Goal: Task Accomplishment & Management: Use online tool/utility

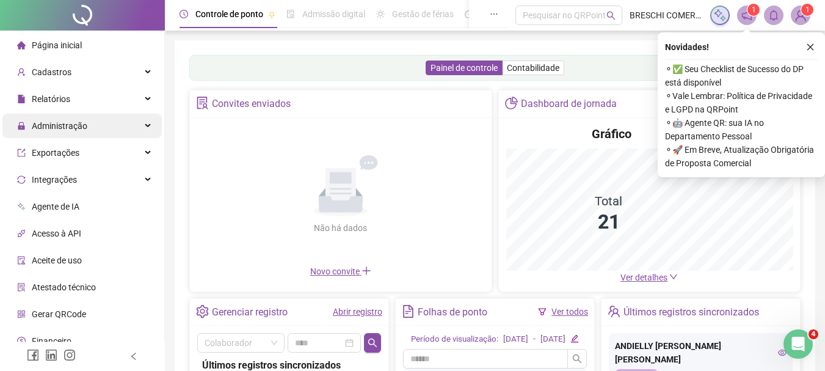
click at [70, 128] on span "Administração" at bounding box center [60, 126] width 56 height 10
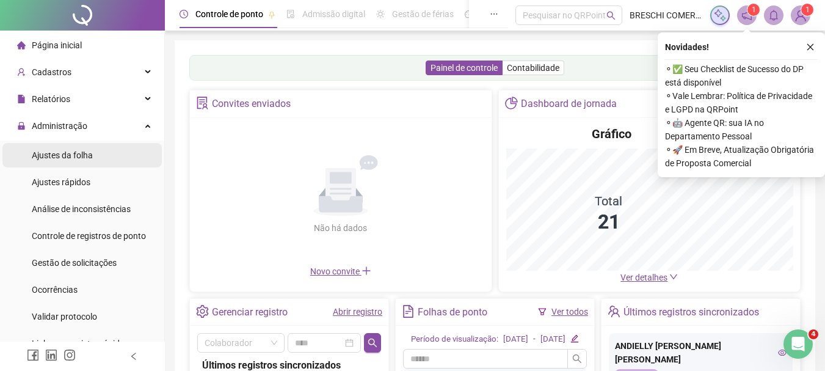
click at [76, 156] on span "Ajustes da folha" at bounding box center [62, 155] width 61 height 10
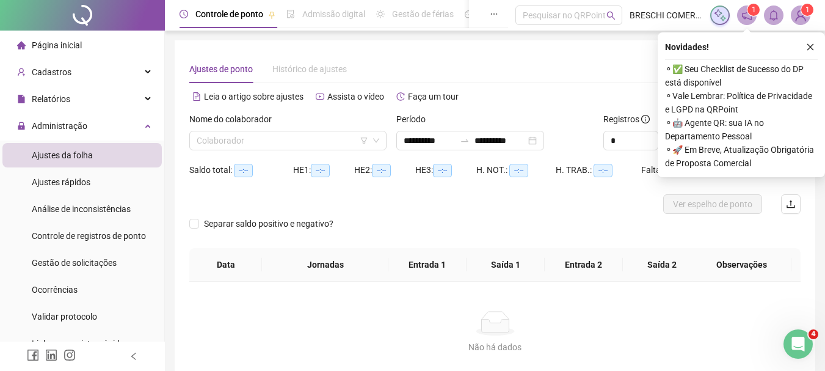
type input "**********"
click at [602, 44] on icon "close" at bounding box center [811, 47] width 9 height 9
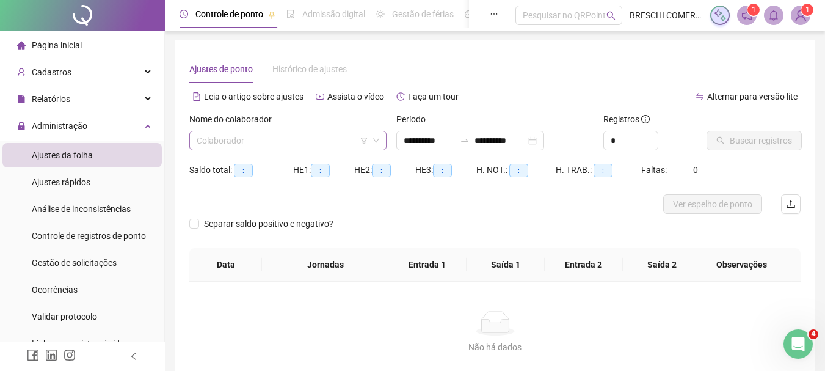
click at [277, 131] on div "Colaborador" at bounding box center [287, 141] width 197 height 20
drag, startPoint x: 277, startPoint y: 131, endPoint x: 238, endPoint y: 137, distance: 39.0
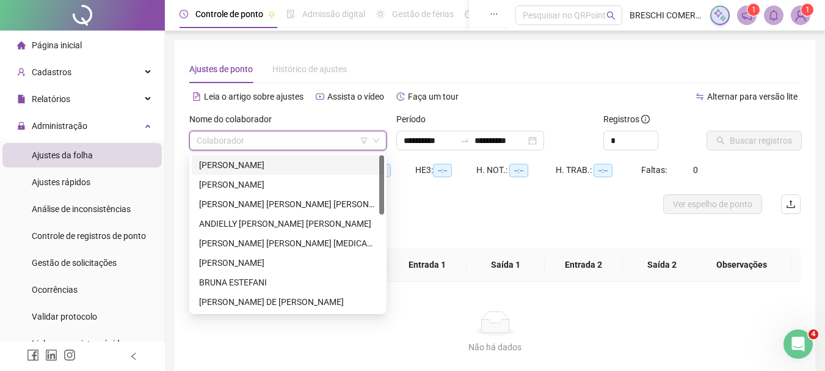
drag, startPoint x: 238, startPoint y: 137, endPoint x: 506, endPoint y: 217, distance: 279.3
click at [506, 217] on div "Separar saldo positivo e negativo?" at bounding box center [495, 231] width 612 height 34
click at [326, 144] on input "search" at bounding box center [283, 140] width 172 height 18
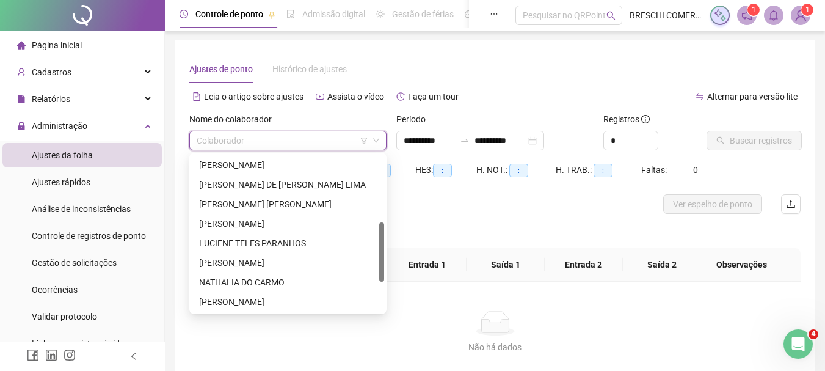
scroll to position [176, 0]
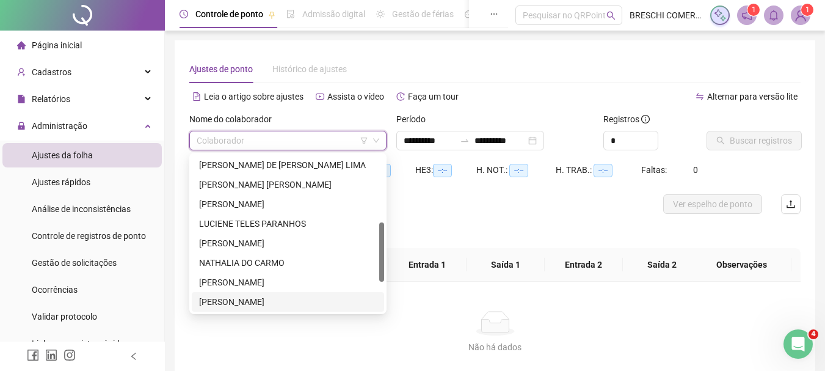
click at [335, 297] on div "[PERSON_NAME]" at bounding box center [288, 301] width 178 height 13
click at [335, 297] on div "Não há dados Não há dados" at bounding box center [495, 332] width 612 height 101
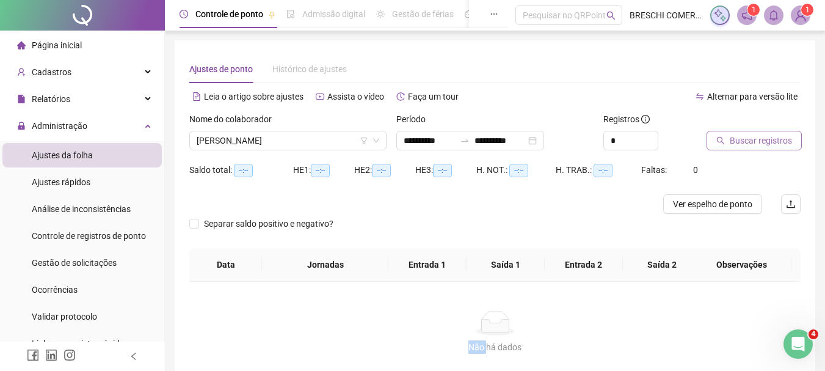
click at [602, 148] on button "Buscar registros" at bounding box center [754, 141] width 95 height 20
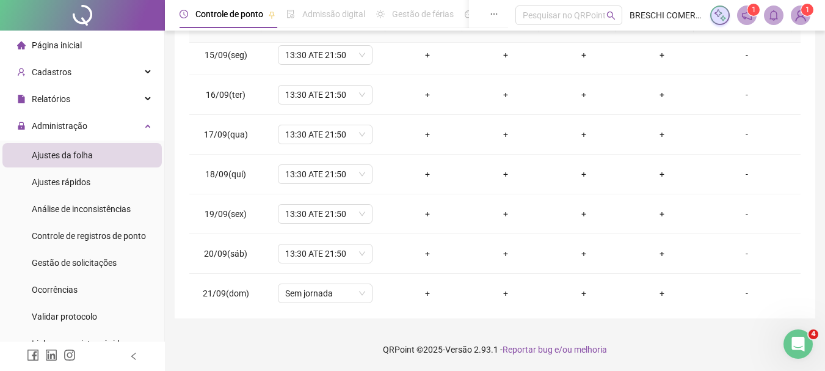
scroll to position [573, 0]
